Goal: Transaction & Acquisition: Download file/media

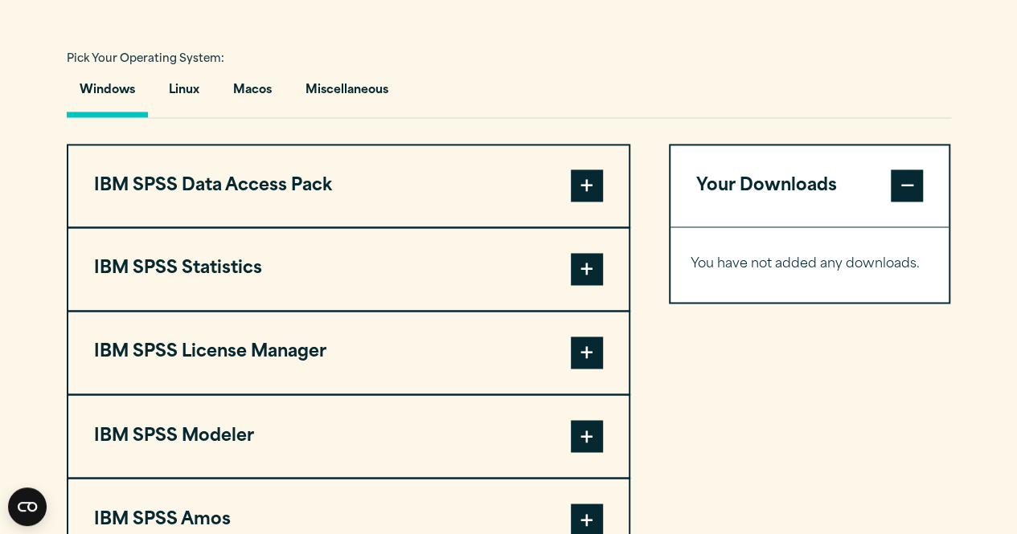
scroll to position [1139, 0]
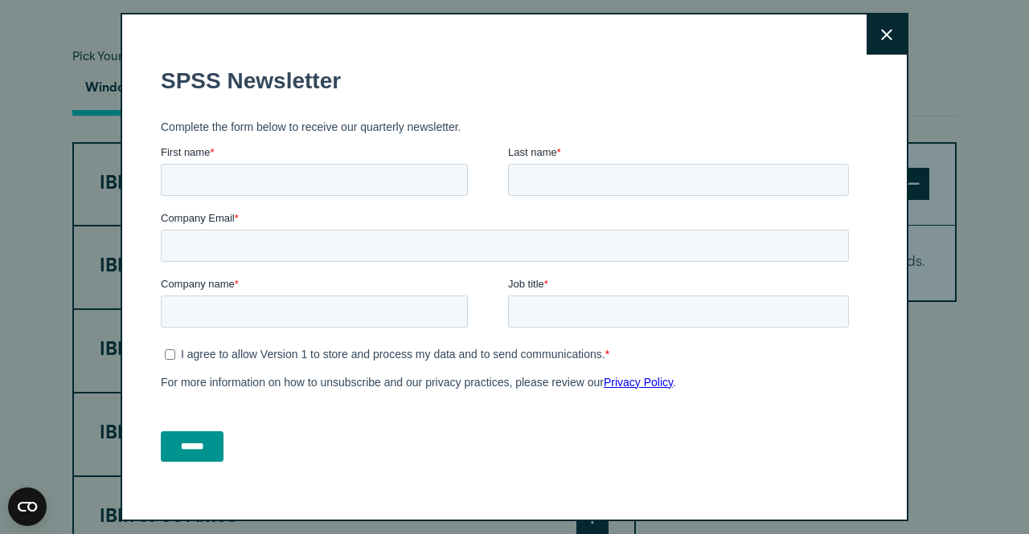
click at [866, 20] on button "Close" at bounding box center [886, 34] width 40 height 40
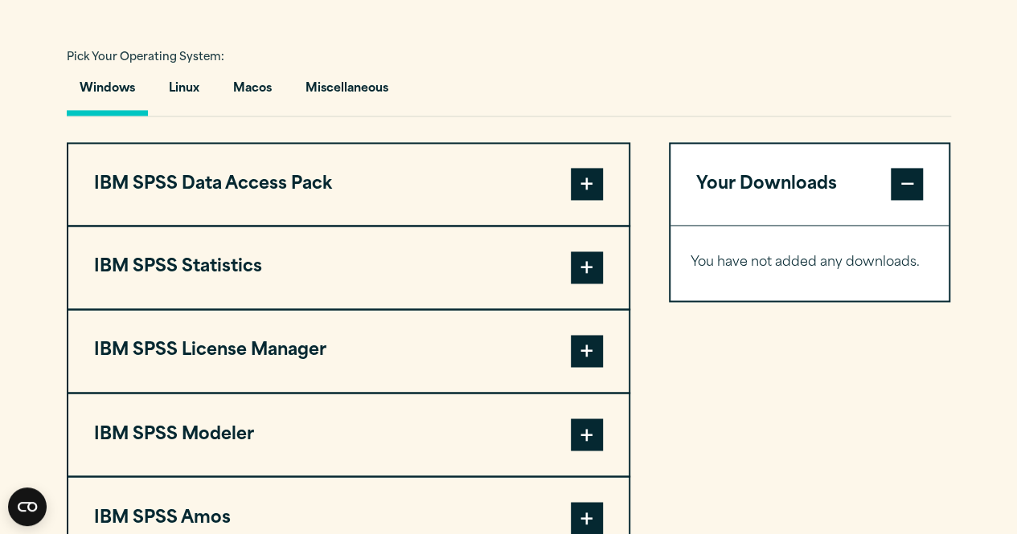
click at [594, 284] on span at bounding box center [587, 268] width 32 height 32
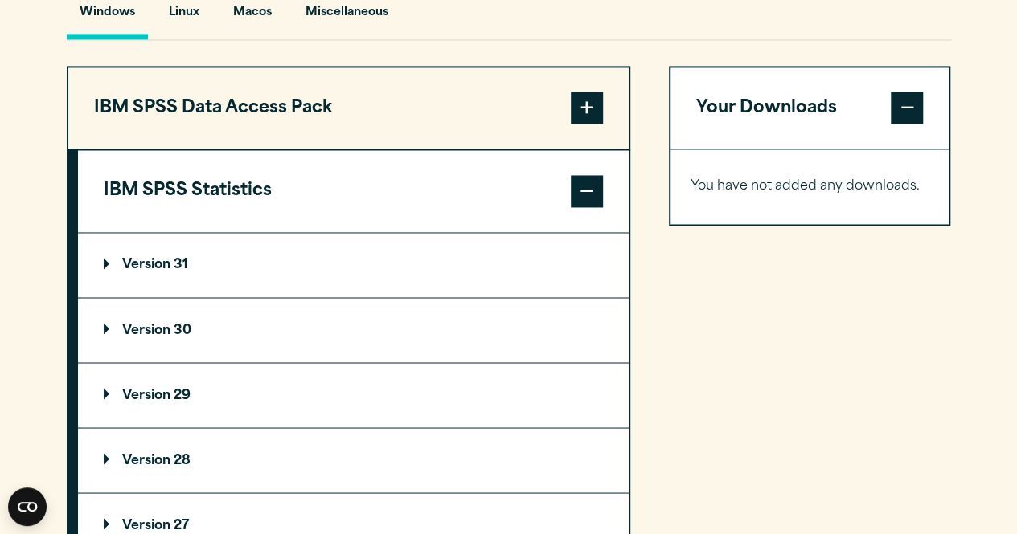
scroll to position [1217, 0]
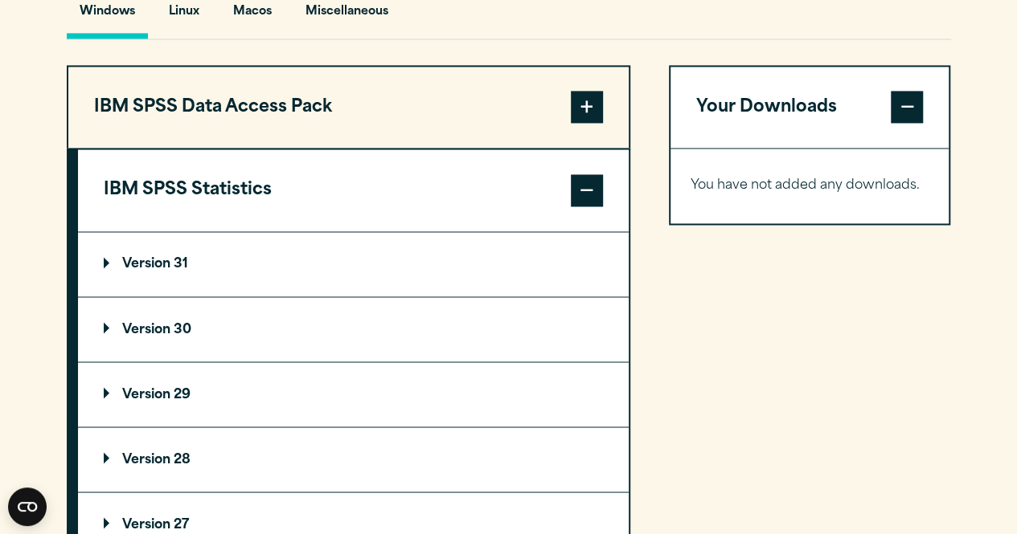
click at [161, 362] on summary "Version 30" at bounding box center [353, 329] width 550 height 64
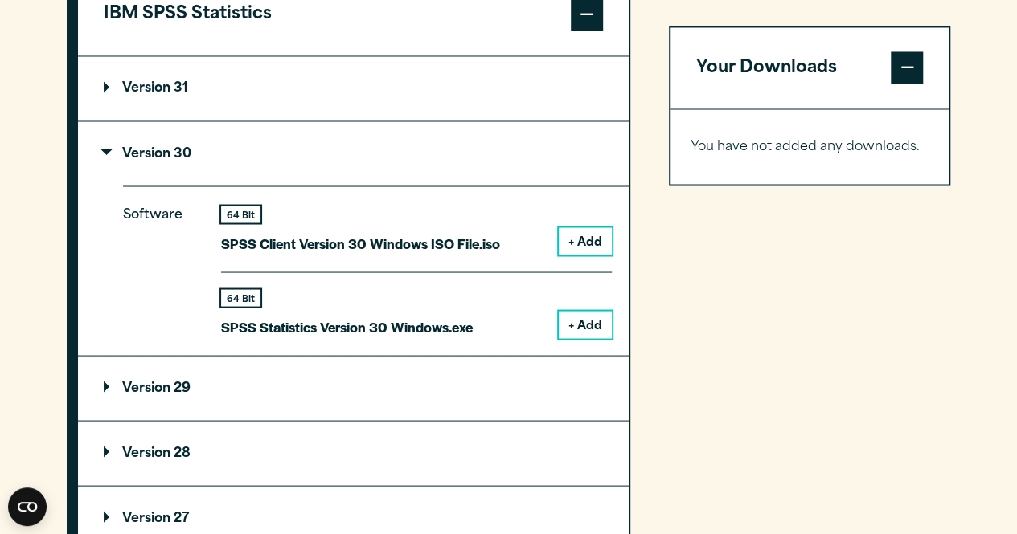
scroll to position [1396, 0]
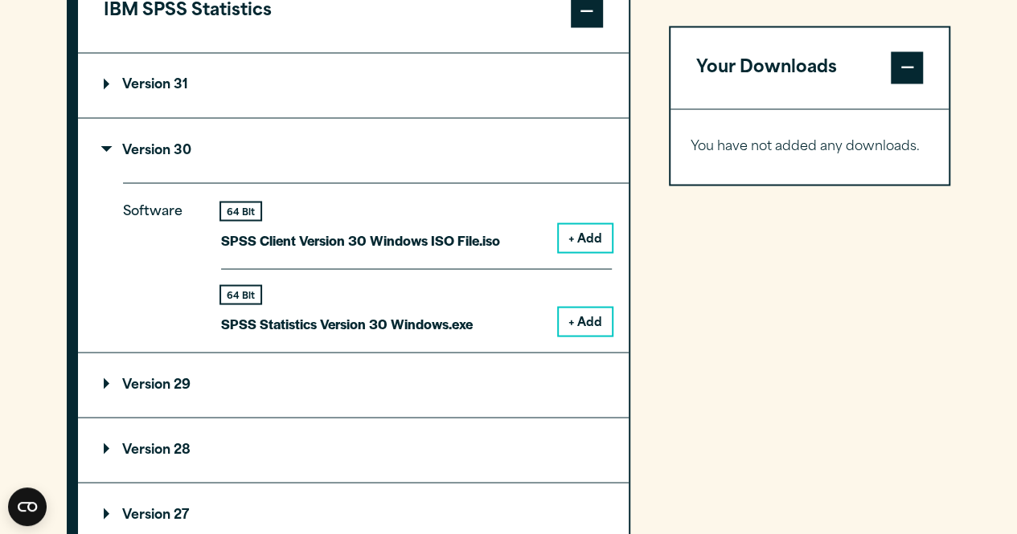
click at [587, 335] on button "+ Add" at bounding box center [584, 321] width 53 height 27
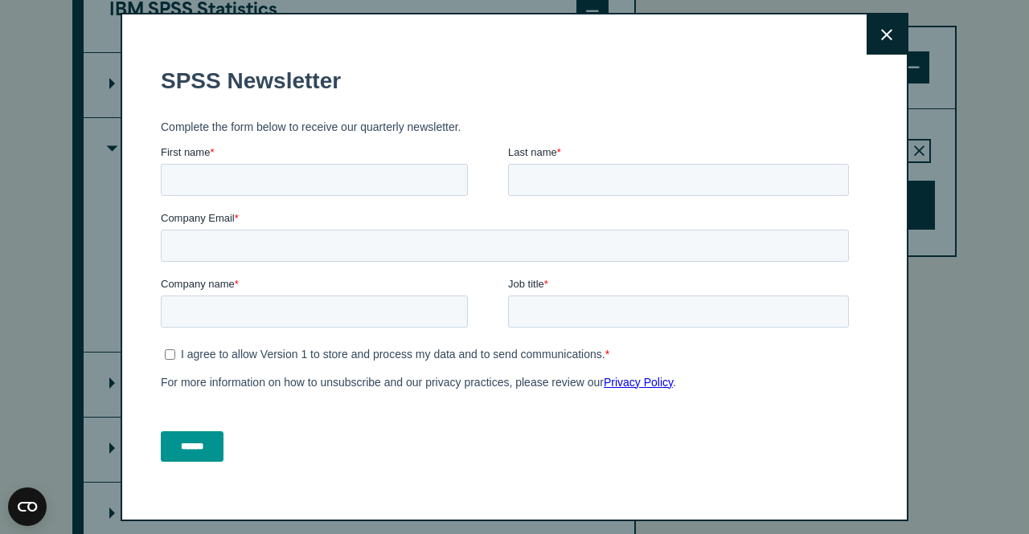
click at [866, 48] on button "Close" at bounding box center [886, 34] width 40 height 40
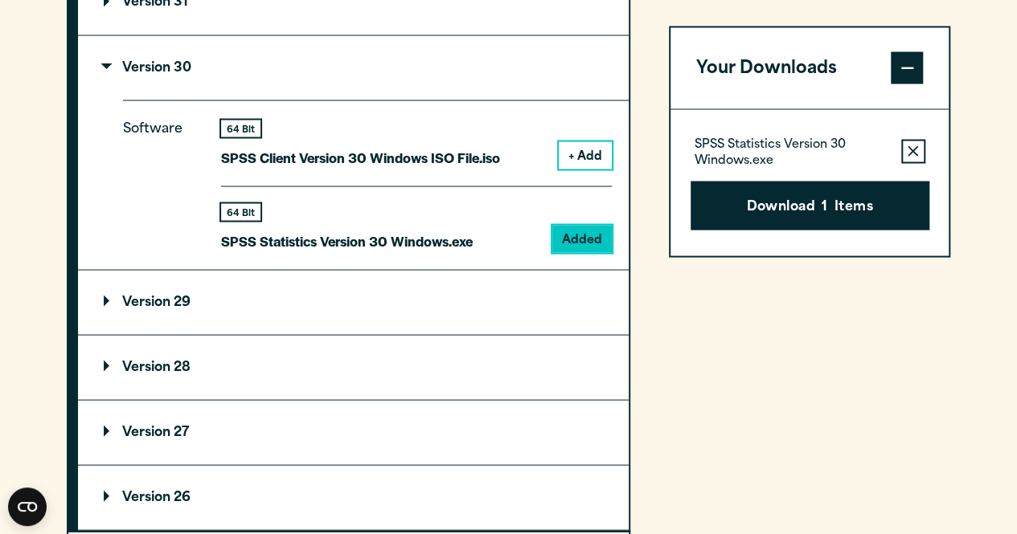
scroll to position [1472, 0]
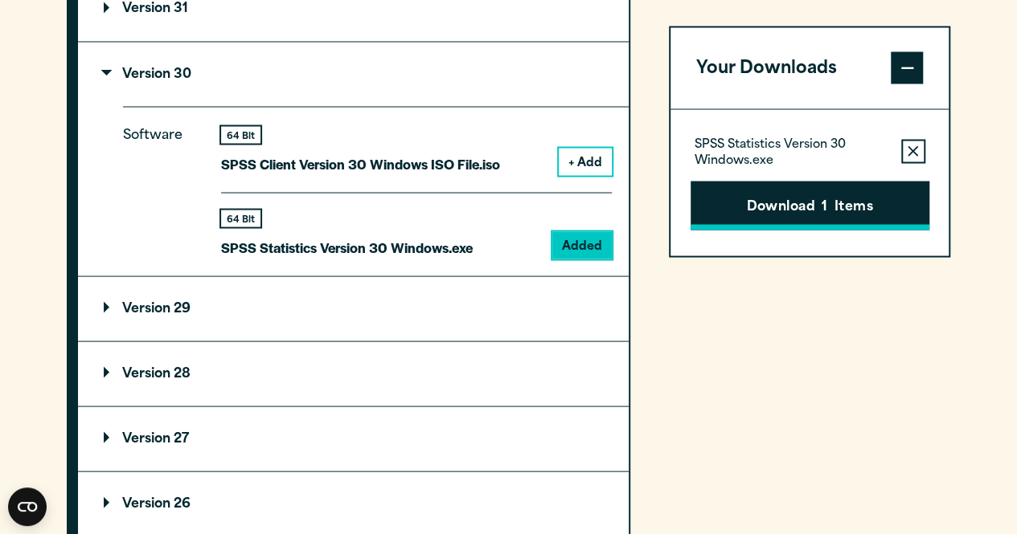
click at [797, 207] on button "Download 1 Items" at bounding box center [809, 206] width 239 height 50
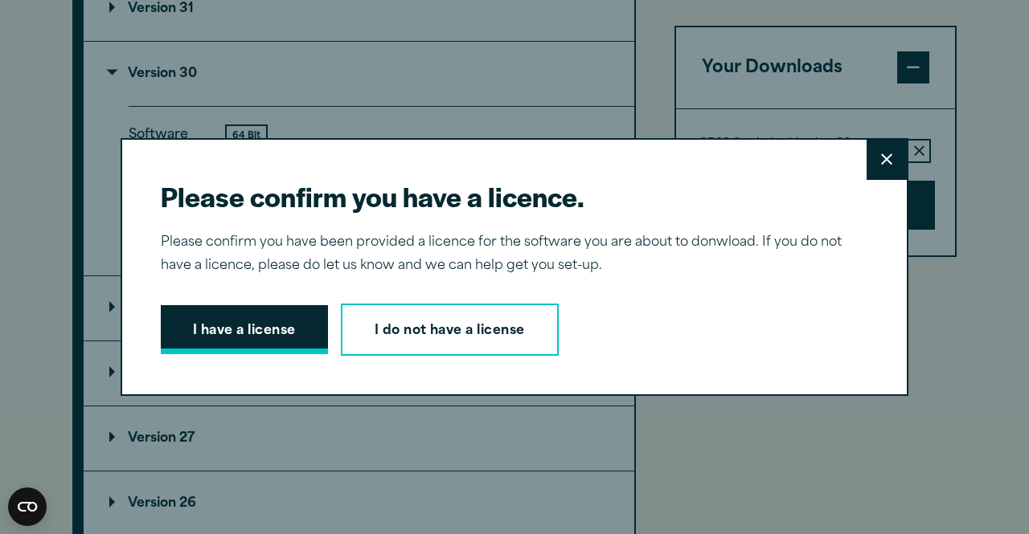
click at [209, 342] on button "I have a license" at bounding box center [244, 330] width 167 height 50
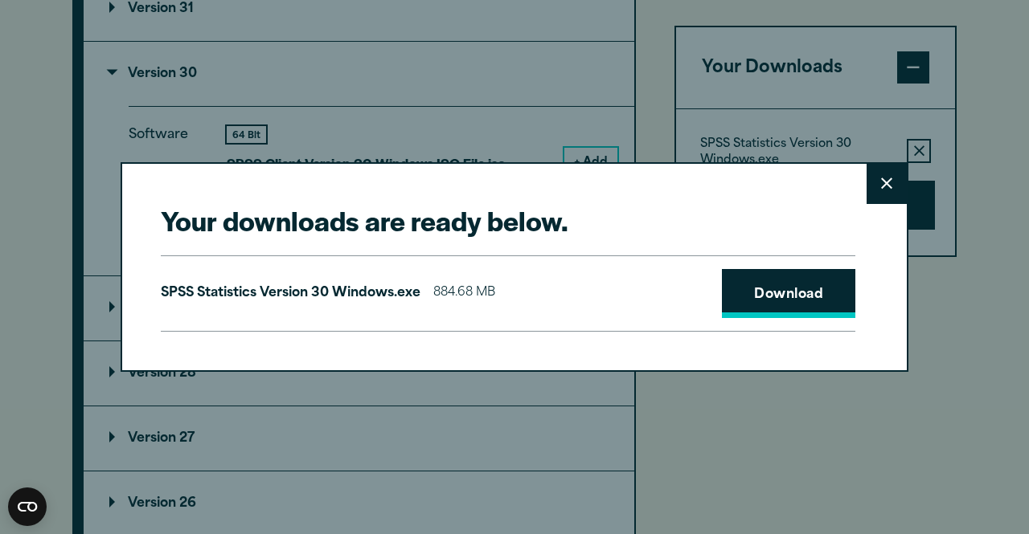
click at [744, 309] on link "Download" at bounding box center [788, 294] width 133 height 50
click at [801, 301] on link "Download" at bounding box center [788, 294] width 133 height 50
click at [881, 186] on icon at bounding box center [886, 184] width 11 height 12
